Goal: Find specific page/section: Find specific page/section

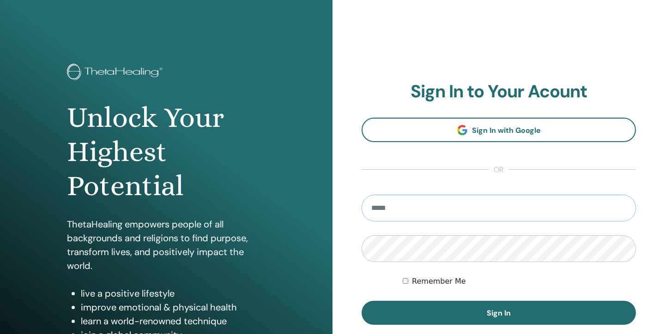
type input "**********"
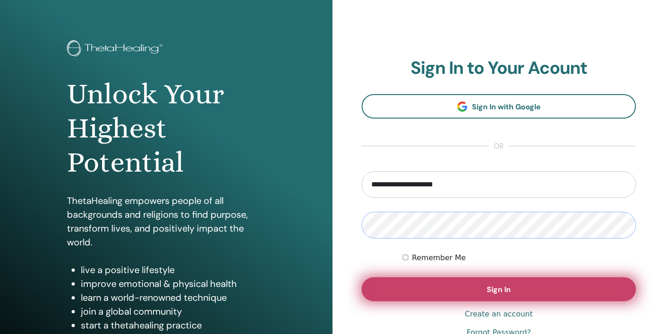
scroll to position [24, 0]
click at [417, 293] on button "Sign In" at bounding box center [498, 289] width 274 height 24
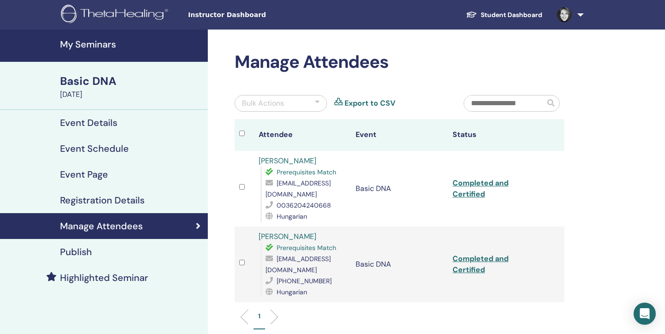
click at [84, 47] on h4 "My Seminars" at bounding box center [131, 44] width 142 height 11
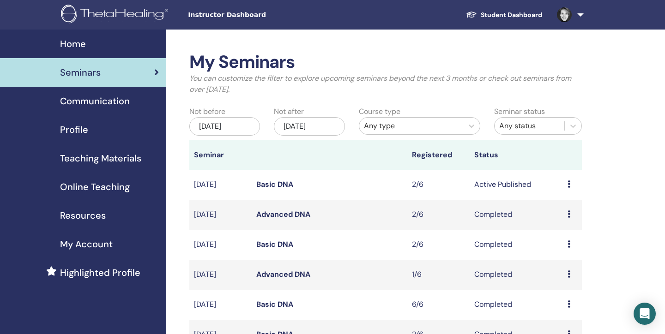
click at [568, 183] on icon at bounding box center [568, 183] width 3 height 7
click at [573, 220] on link "Attendees" at bounding box center [565, 218] width 35 height 10
